Goal: Information Seeking & Learning: Find specific fact

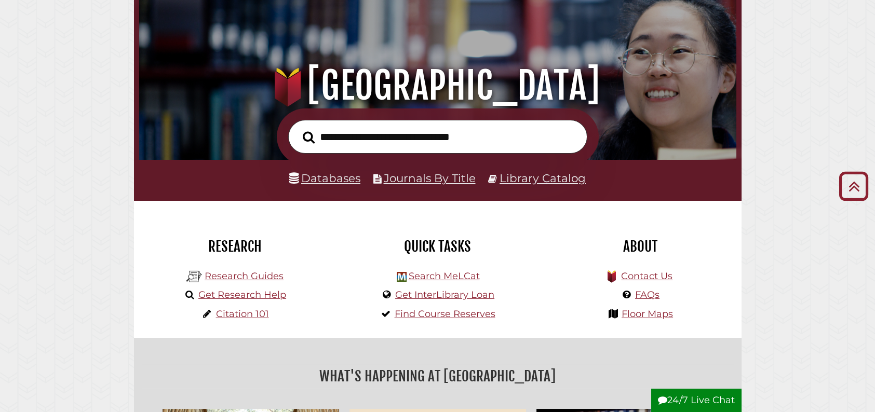
scroll to position [52, 0]
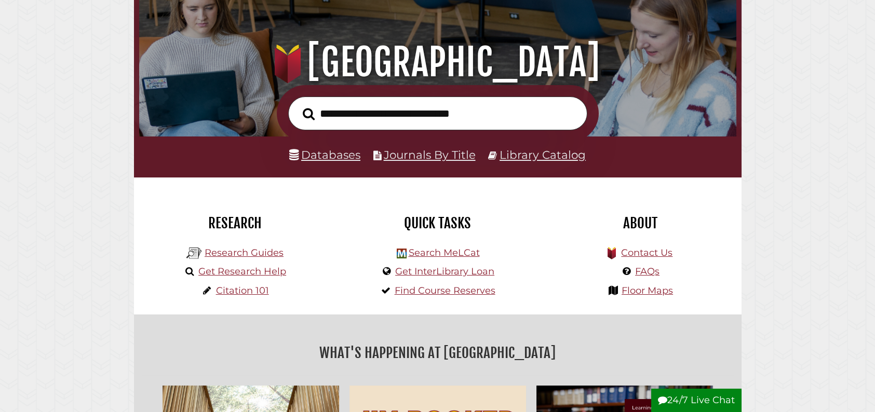
scroll to position [104, 0]
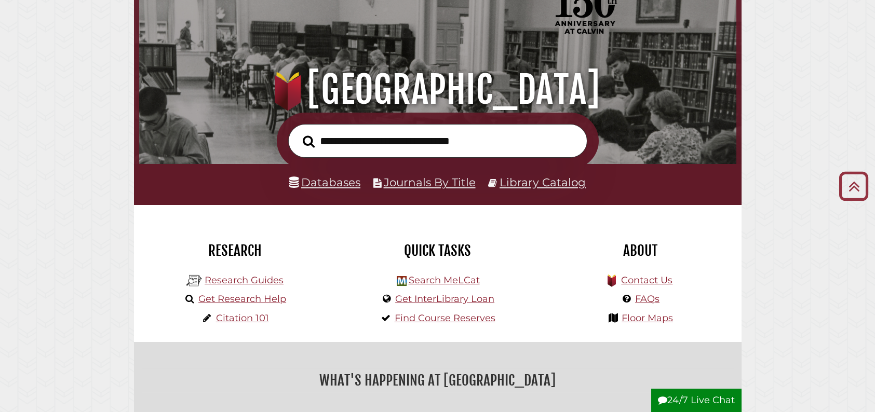
scroll to position [52, 0]
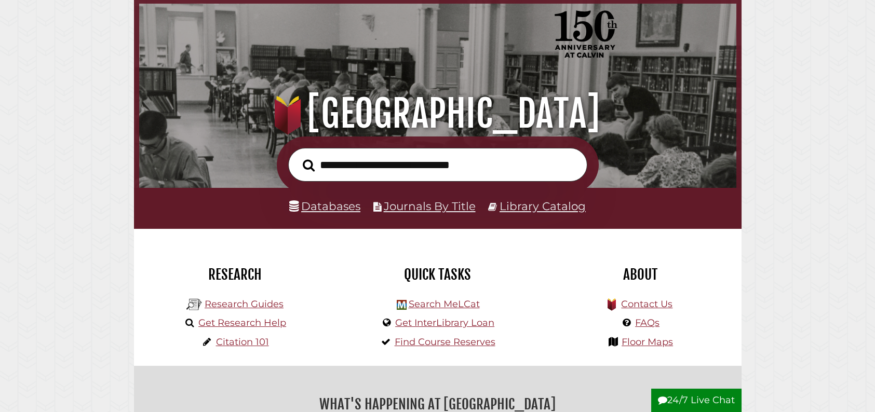
click at [329, 164] on input "text" at bounding box center [437, 165] width 299 height 34
click at [327, 169] on input "text" at bounding box center [437, 165] width 299 height 34
click at [324, 163] on input "text" at bounding box center [437, 165] width 299 height 34
type input "******"
click at [297, 156] on button "Search" at bounding box center [308, 165] width 22 height 19
